Goal: Book appointment/travel/reservation

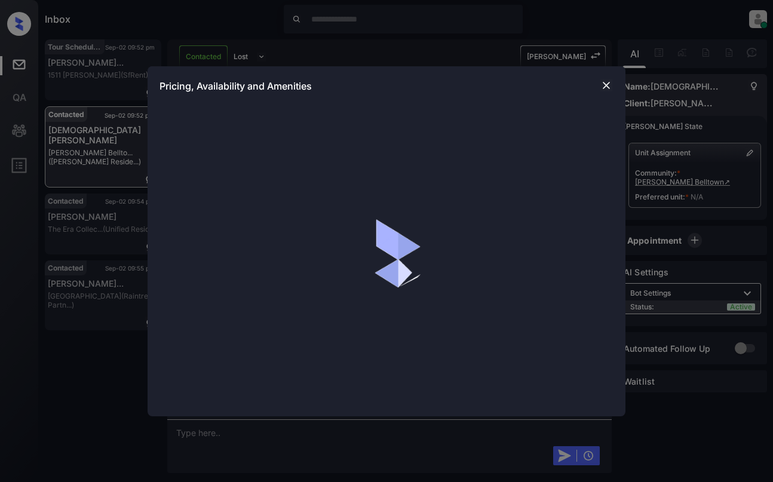
scroll to position [418, 0]
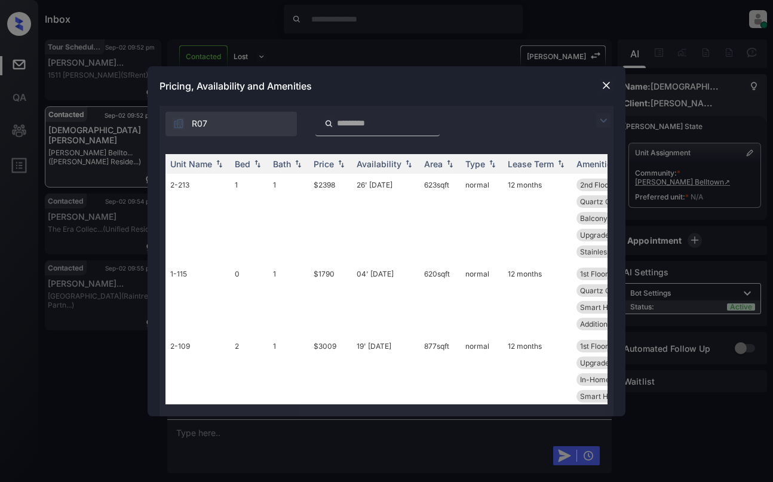
click at [606, 121] on img at bounding box center [603, 121] width 14 height 14
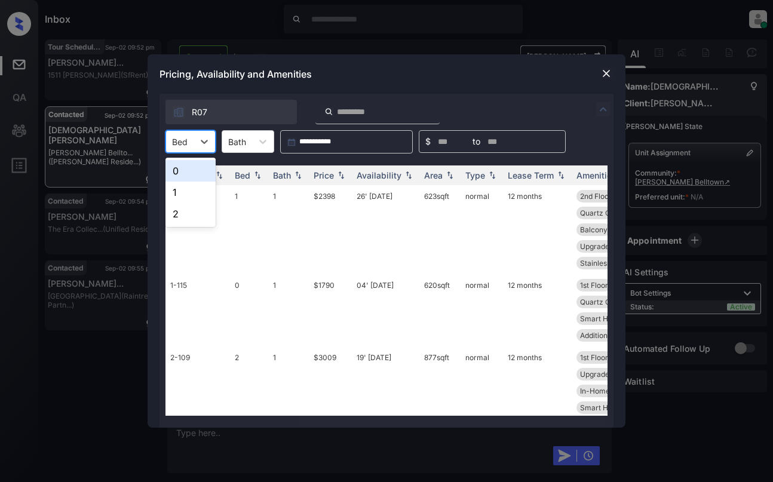
click at [189, 148] on div "Bed" at bounding box center [179, 141] width 27 height 17
click at [183, 214] on div "2" at bounding box center [191, 214] width 50 height 22
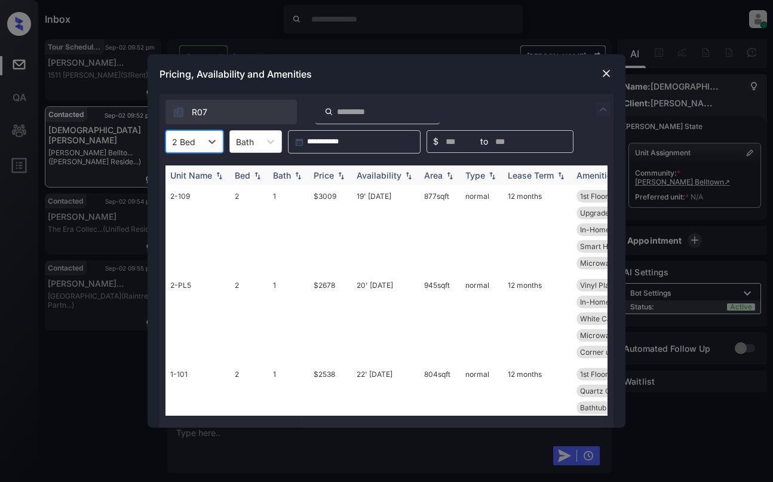
click at [325, 170] on th "Price" at bounding box center [330, 176] width 43 height 20
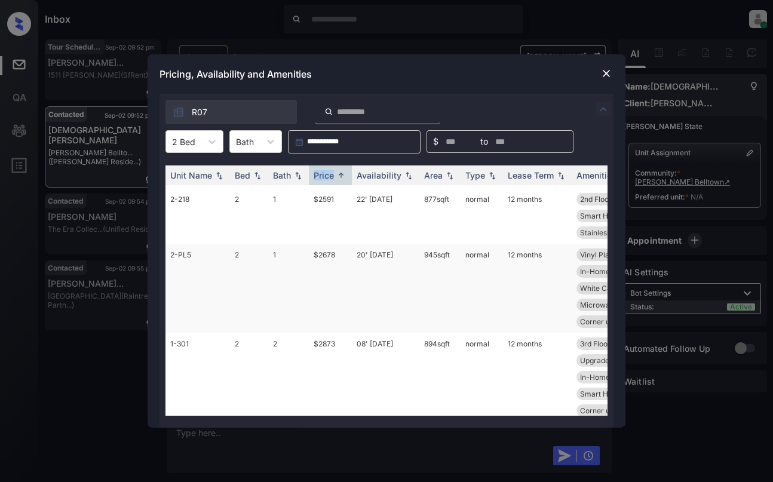
scroll to position [0, 0]
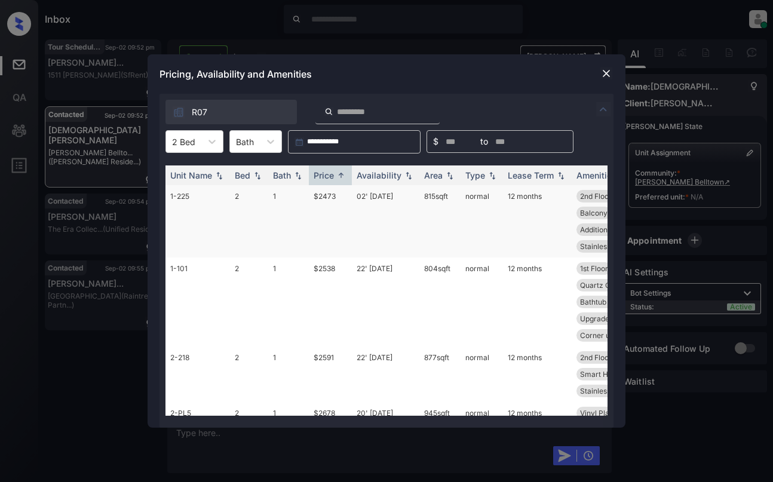
click at [318, 220] on td "$2473" at bounding box center [330, 221] width 43 height 72
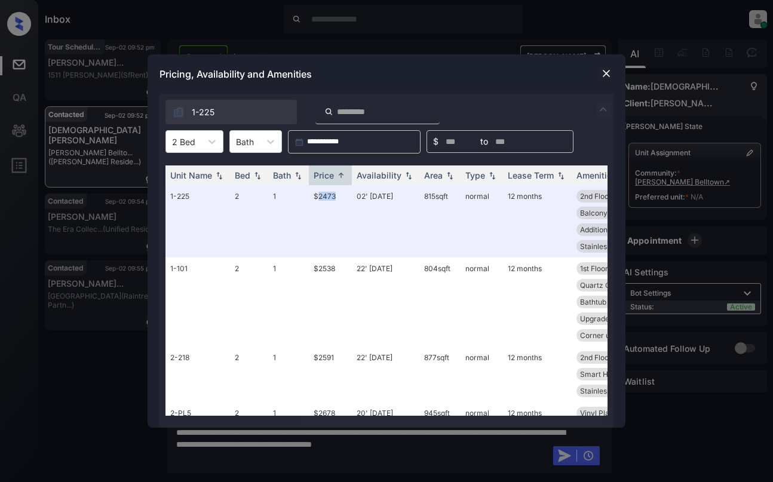
click at [603, 73] on img at bounding box center [606, 74] width 12 height 12
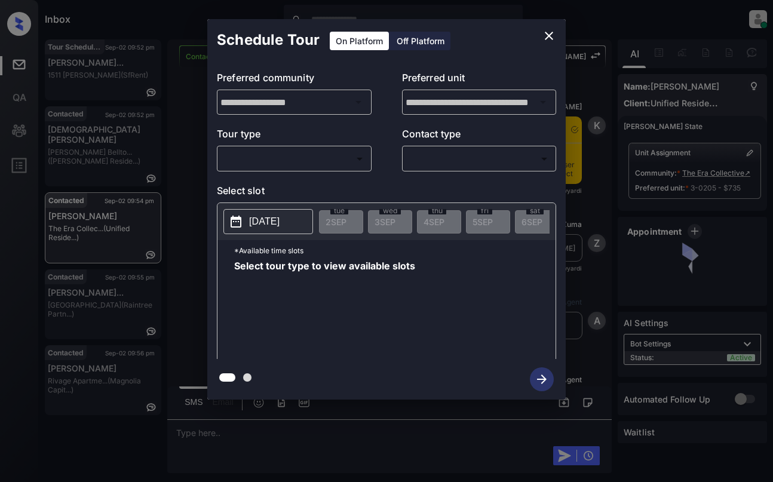
scroll to position [1144, 0]
click at [253, 155] on body "Inbox [PERSON_NAME] Online Set yourself offline Set yourself on break Profile S…" at bounding box center [386, 241] width 773 height 482
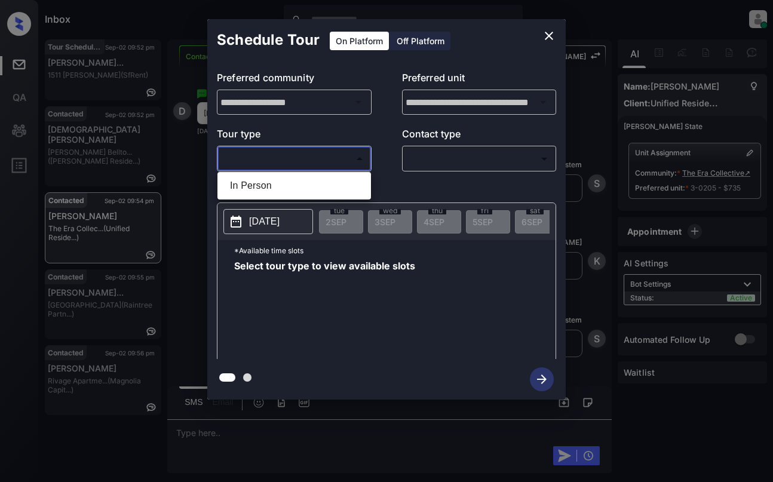
drag, startPoint x: 266, startPoint y: 186, endPoint x: 399, endPoint y: 171, distance: 132.9
click at [267, 186] on li "In Person" at bounding box center [294, 186] width 148 height 22
type input "********"
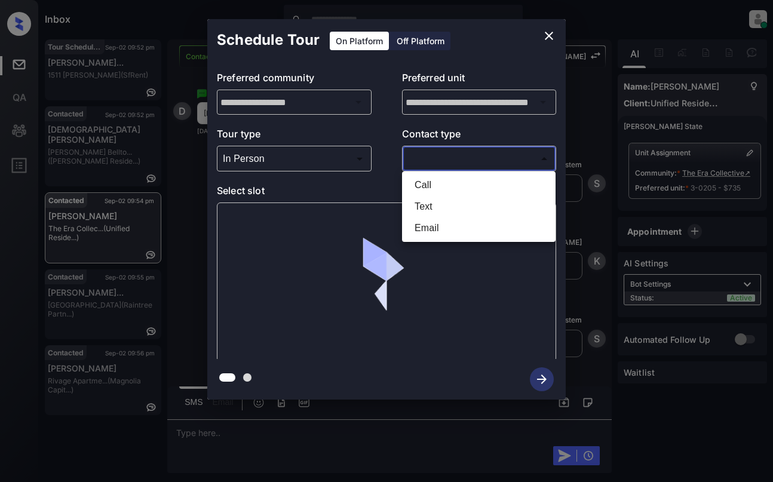
click at [433, 156] on body "Inbox Dominic Ceralde Online Set yourself offline Set yourself on break Profile…" at bounding box center [386, 241] width 773 height 482
click at [434, 203] on li "Text" at bounding box center [479, 207] width 148 height 22
type input "****"
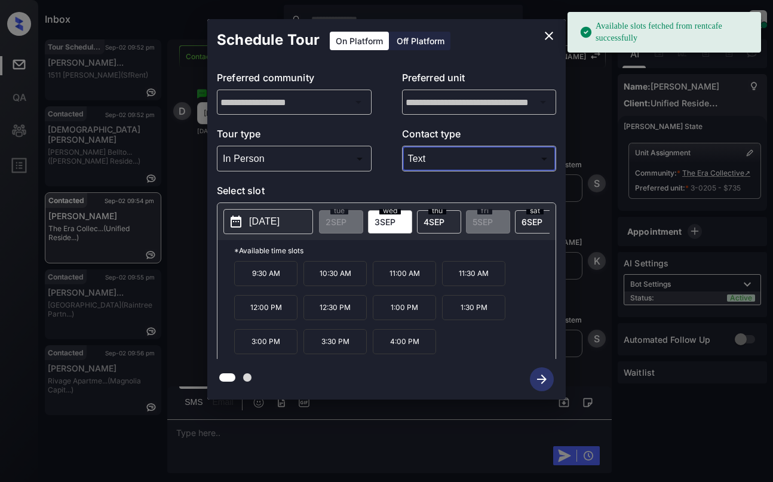
click at [258, 230] on button "[DATE]" at bounding box center [268, 221] width 90 height 25
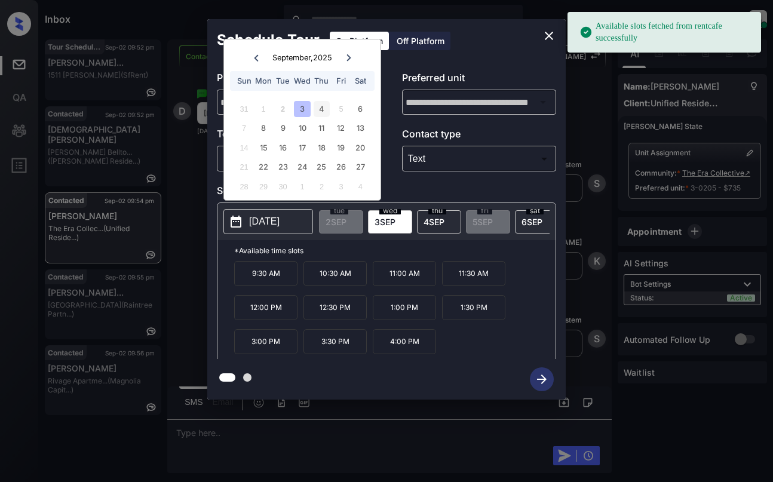
click at [320, 109] on div "4" at bounding box center [322, 109] width 16 height 16
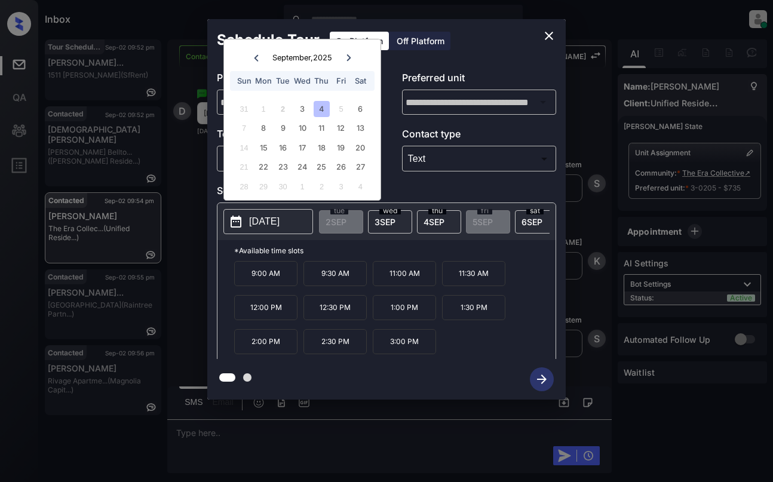
click at [550, 36] on icon "close" at bounding box center [549, 36] width 8 height 8
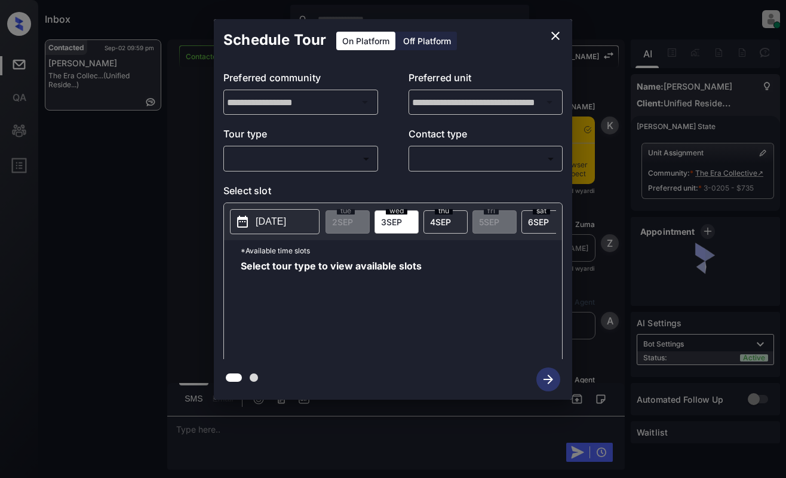
click at [318, 166] on body "Inbox [PERSON_NAME] Online Set yourself offline Set yourself on break Profile S…" at bounding box center [393, 239] width 786 height 478
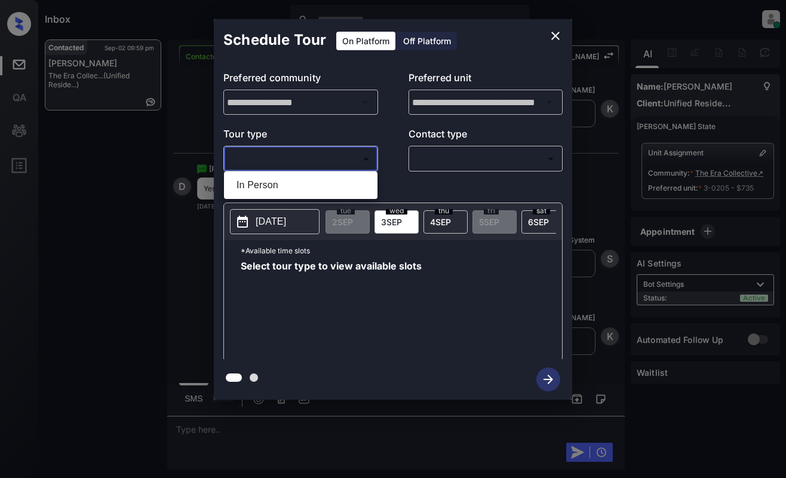
drag, startPoint x: 321, startPoint y: 191, endPoint x: 335, endPoint y: 189, distance: 14.5
click at [321, 191] on li "In Person" at bounding box center [301, 185] width 148 height 22
type input "********"
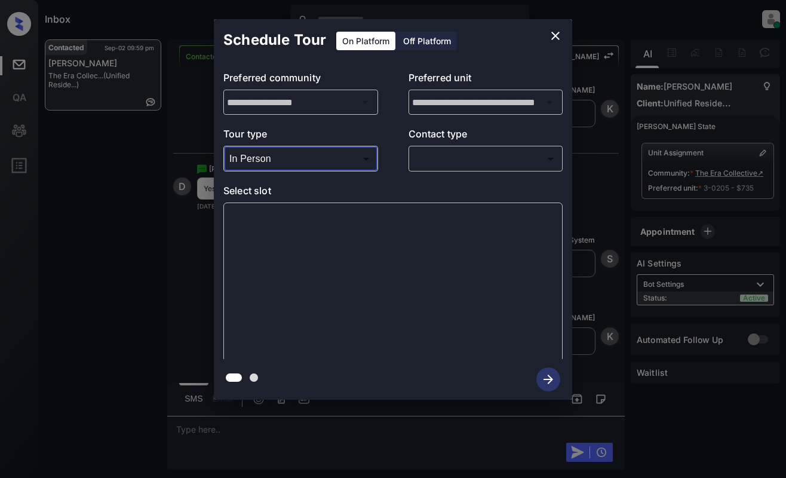
click at [462, 160] on body "Inbox [PERSON_NAME] Online Set yourself offline Set yourself on break Profile S…" at bounding box center [393, 239] width 786 height 478
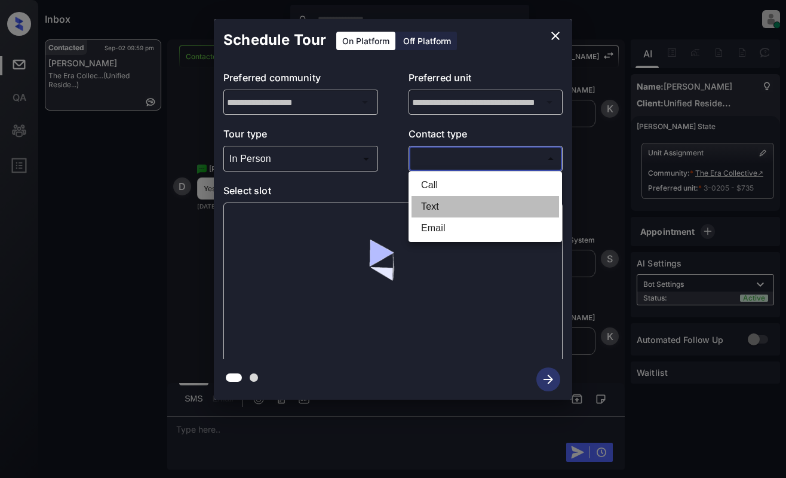
click at [453, 204] on li "Text" at bounding box center [486, 207] width 148 height 22
type input "****"
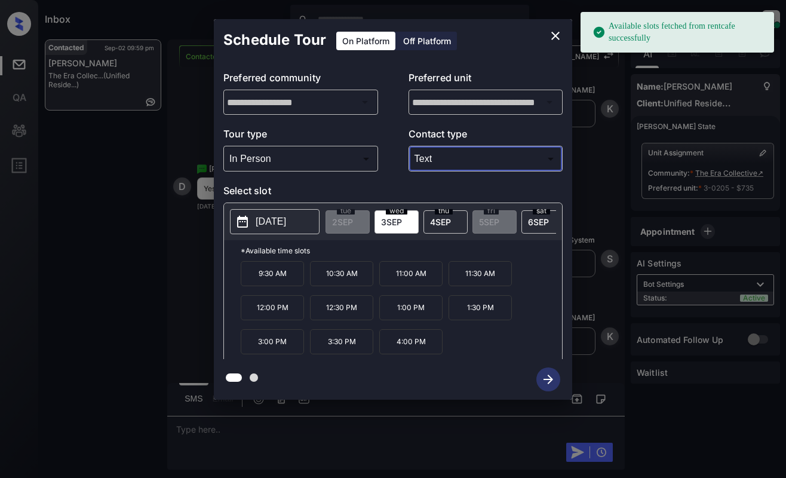
click at [449, 220] on span "[DATE]" at bounding box center [440, 222] width 21 height 10
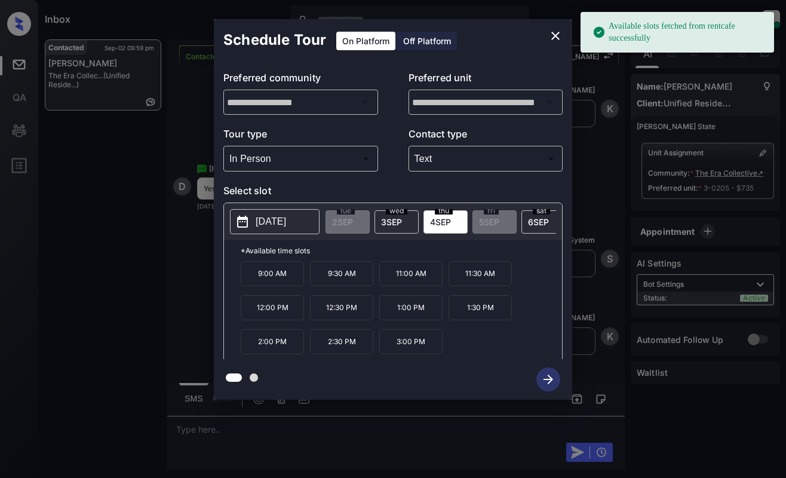
click at [427, 278] on p "11:00 AM" at bounding box center [410, 273] width 63 height 25
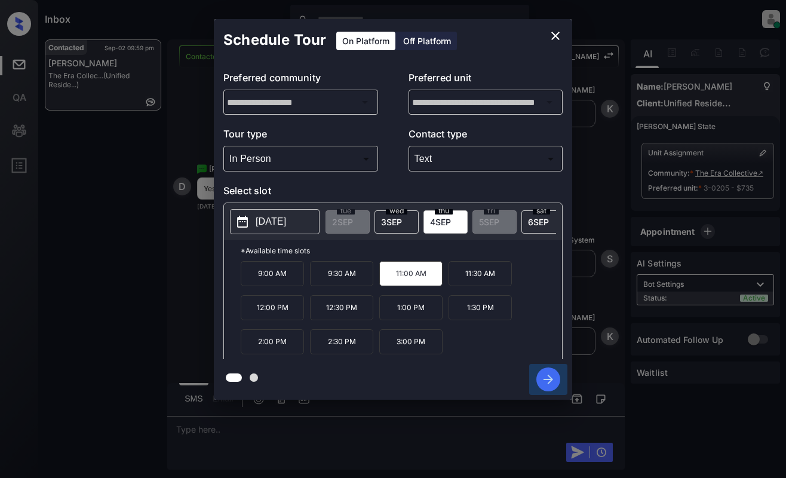
click at [552, 380] on icon "button" at bounding box center [549, 380] width 10 height 10
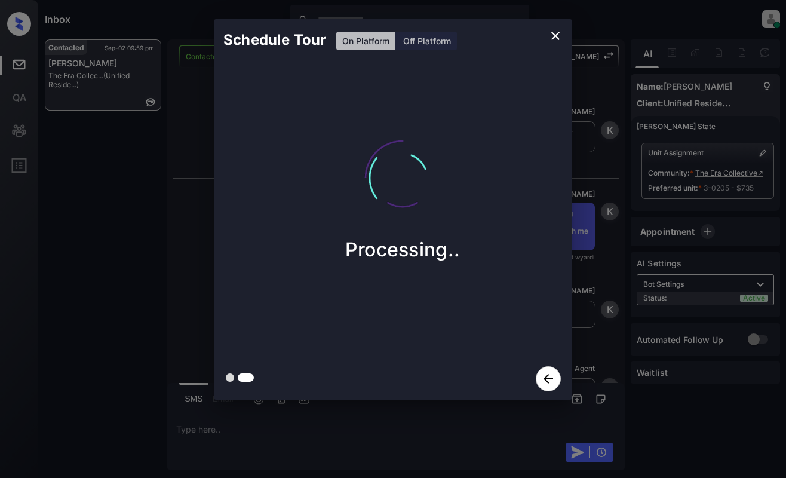
scroll to position [2570, 0]
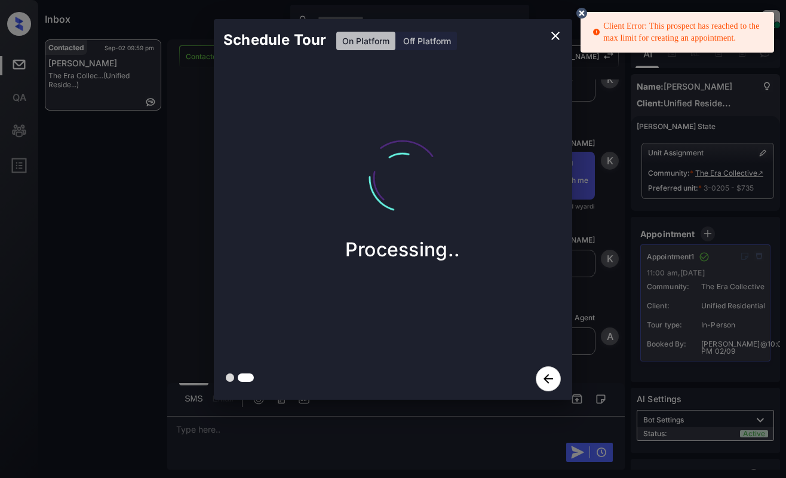
click at [579, 7] on icon at bounding box center [582, 13] width 14 height 14
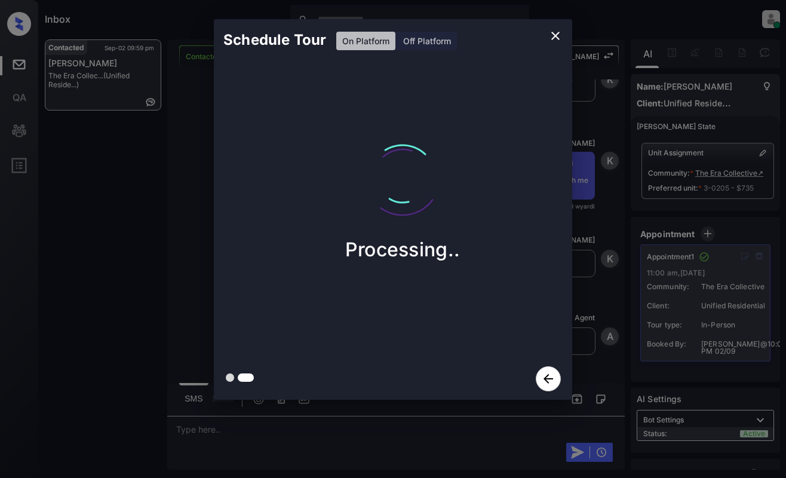
click at [554, 36] on icon "close" at bounding box center [555, 36] width 14 height 14
